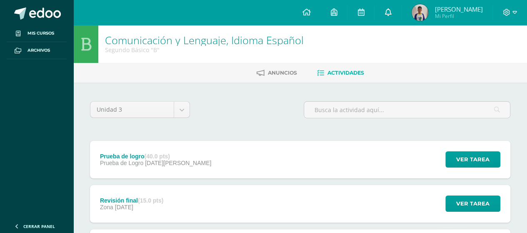
click at [391, 12] on icon at bounding box center [387, 11] width 7 height 7
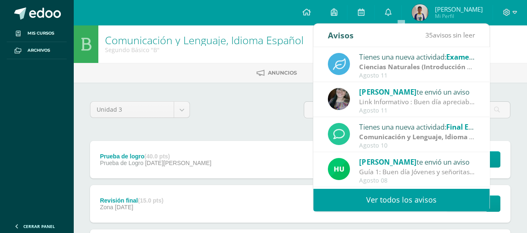
click at [416, 70] on strong "Ciencias Naturales (Introducción a la Química)" at bounding box center [433, 66] width 149 height 9
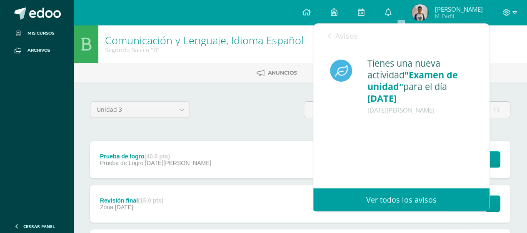
click at [365, 41] on div "Avisos 35 avisos sin leer Avisos" at bounding box center [401, 35] width 176 height 23
click at [354, 33] on span "Avisos" at bounding box center [346, 36] width 22 height 10
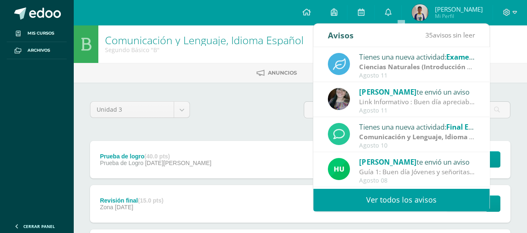
click at [416, 105] on div "Link Informativo : Buen día apreciables estudiantes, es un gusto dirigirme a us…" at bounding box center [417, 102] width 116 height 10
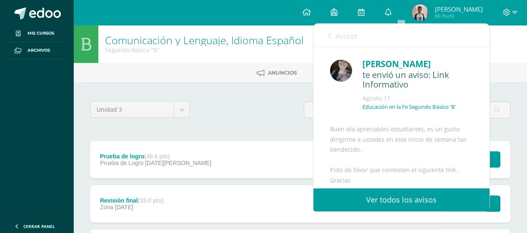
click at [330, 32] on icon at bounding box center [329, 35] width 3 height 7
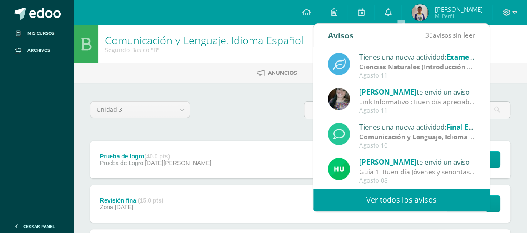
click at [381, 137] on strong "Comunicación y Lenguaje, Idioma Extranjero Inglés" at bounding box center [441, 136] width 164 height 9
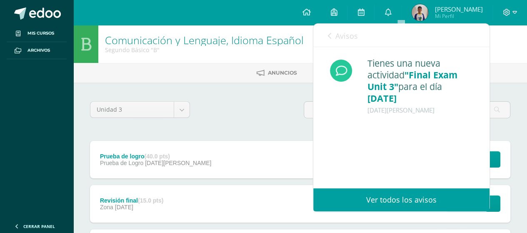
click at [339, 47] on link "Avisos" at bounding box center [343, 36] width 30 height 24
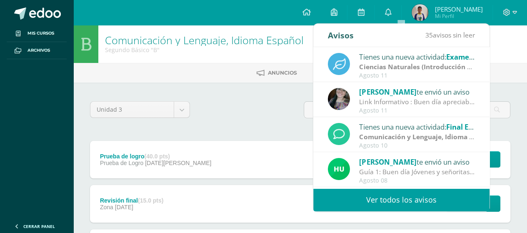
click at [401, 169] on div "Guía 1: Buen día Jóvenes y señoritas que San [PERSON_NAME] Y [PERSON_NAME] les …" at bounding box center [417, 172] width 116 height 10
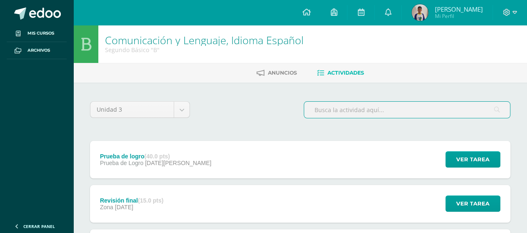
drag, startPoint x: 491, startPoint y: 102, endPoint x: 493, endPoint y: 113, distance: 11.1
click at [493, 113] on input "text" at bounding box center [407, 110] width 206 height 16
click at [401, 21] on link at bounding box center [387, 12] width 27 height 25
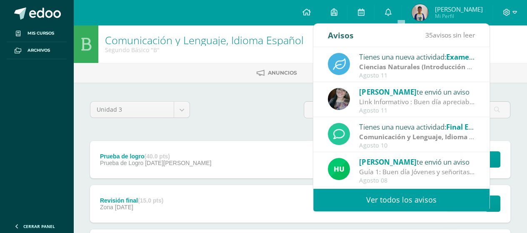
click at [417, 169] on div "Guía 1: Buen día Jóvenes y señoritas que San [PERSON_NAME] Y [PERSON_NAME] les …" at bounding box center [417, 172] width 116 height 10
